Goal: Transaction & Acquisition: Purchase product/service

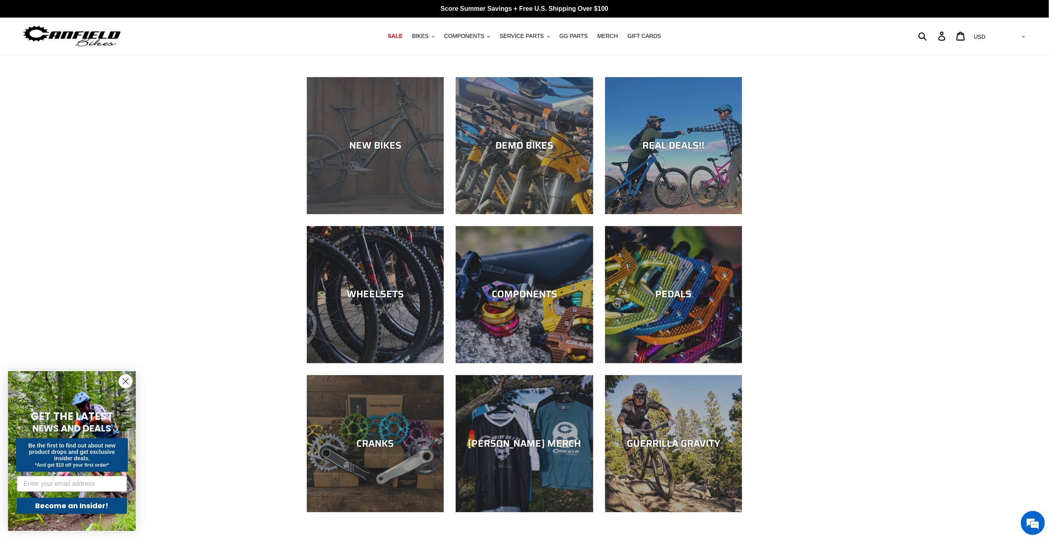
click at [378, 143] on div "NEW BIKES" at bounding box center [375, 146] width 137 height 12
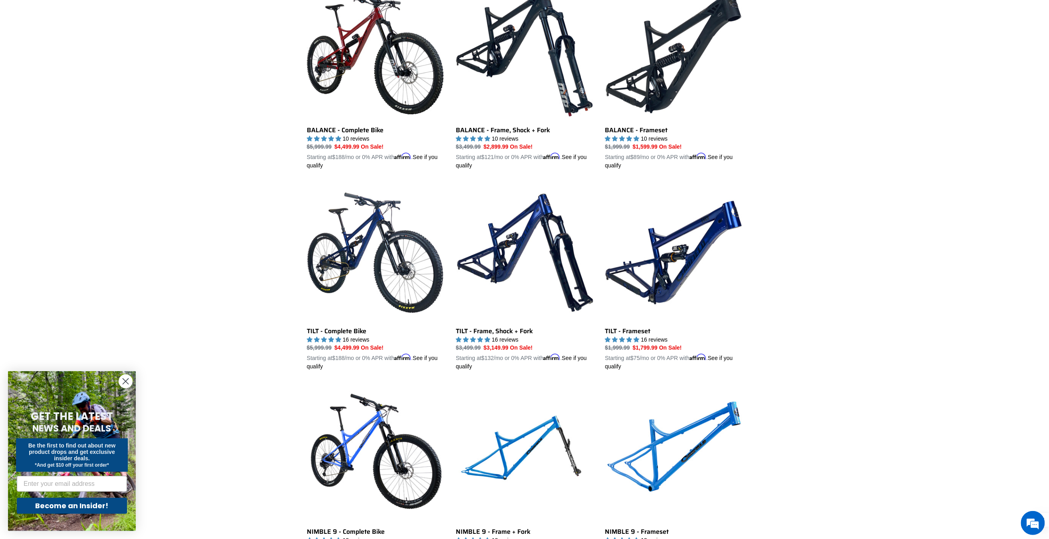
scroll to position [950, 0]
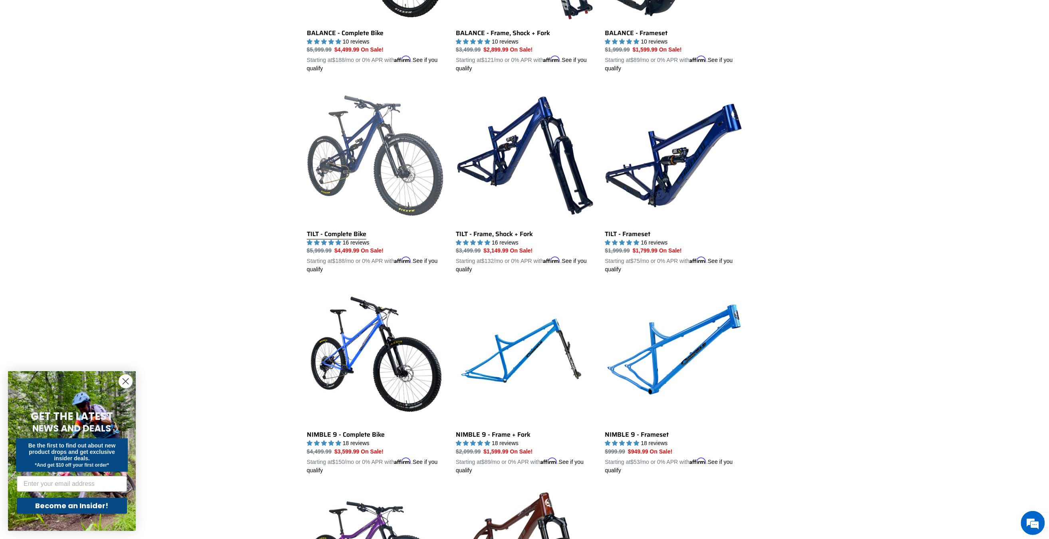
click at [368, 180] on link "TILT - Complete Bike" at bounding box center [375, 180] width 137 height 187
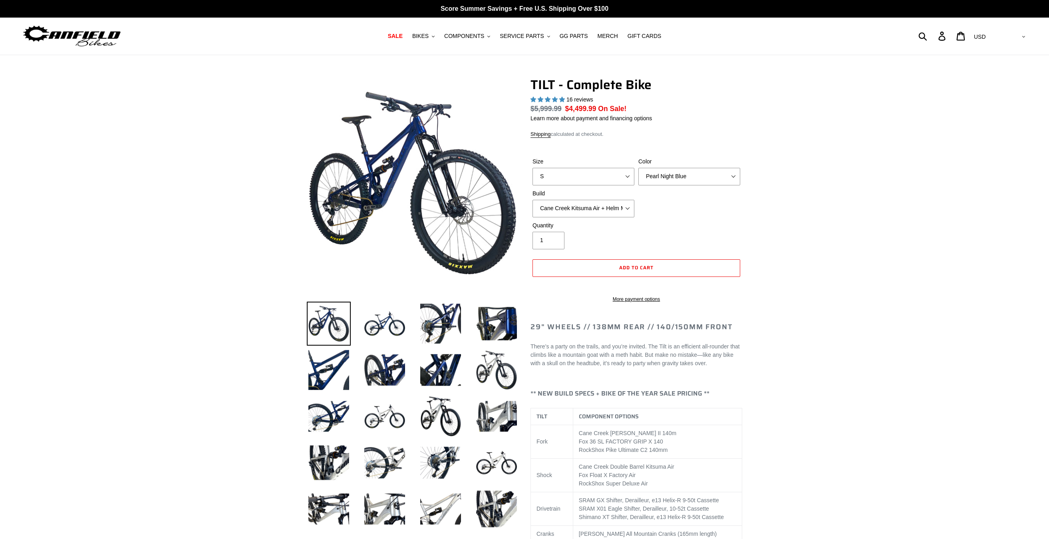
select select "highest-rating"
